Goal: Navigation & Orientation: Find specific page/section

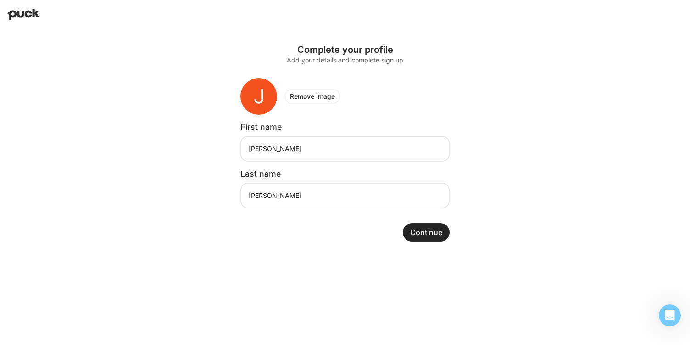
click at [432, 234] on button "Continue" at bounding box center [426, 232] width 47 height 18
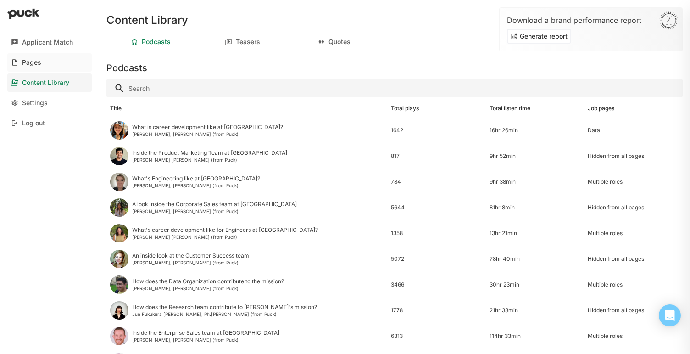
click at [54, 67] on link "Pages" at bounding box center [49, 62] width 84 height 18
